Goal: Information Seeking & Learning: Check status

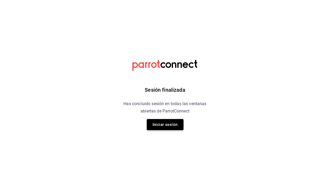
click at [162, 126] on button "Iniciar sesión" at bounding box center [165, 124] width 37 height 11
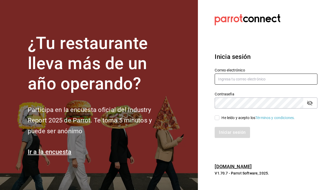
type input "holakaelumcoffee@gmail.com"
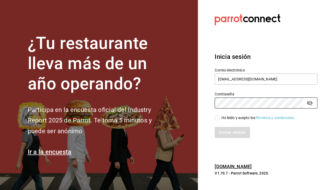
click at [216, 115] on input "He leído y acepto los Términos y condiciones." at bounding box center [217, 117] width 5 height 5
checkbox input "true"
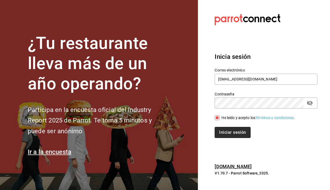
click at [224, 133] on button "Iniciar sesión" at bounding box center [233, 132] width 36 height 11
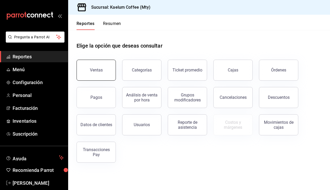
click at [93, 68] on div "Ventas" at bounding box center [96, 69] width 13 height 5
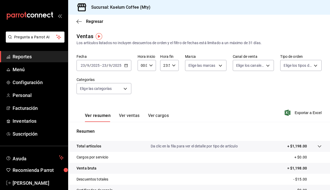
click at [131, 117] on button "Ver ventas" at bounding box center [129, 117] width 21 height 9
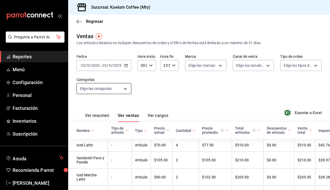
click at [125, 91] on body "Pregunta a Parrot AI Reportes Menú Configuración Personal Facturación Inventari…" at bounding box center [165, 95] width 330 height 190
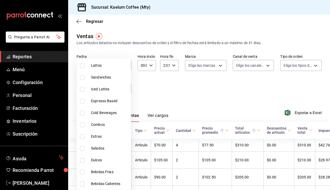
scroll to position [52, 0]
click at [82, 160] on input "checkbox" at bounding box center [82, 160] width 5 height 5
checkbox input "true"
type input "34deebf2-869e-416b-845f-0131c7b0f9a5"
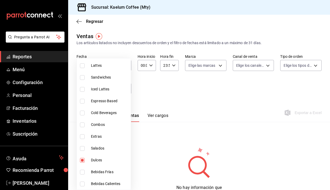
click at [230, 98] on div at bounding box center [165, 95] width 330 height 190
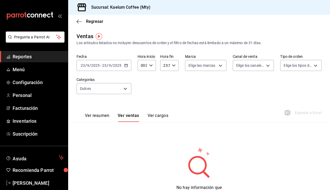
click at [125, 65] on icon "button" at bounding box center [126, 66] width 4 height 4
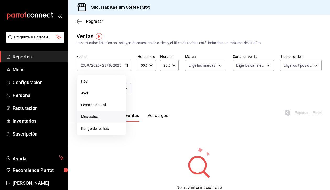
click at [96, 118] on span "Mes actual" at bounding box center [101, 117] width 41 height 6
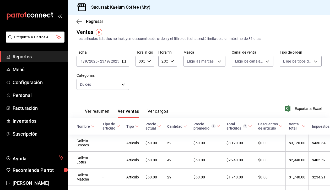
click at [88, 128] on div "Nombre" at bounding box center [83, 126] width 13 height 4
